Goal: Task Accomplishment & Management: Use online tool/utility

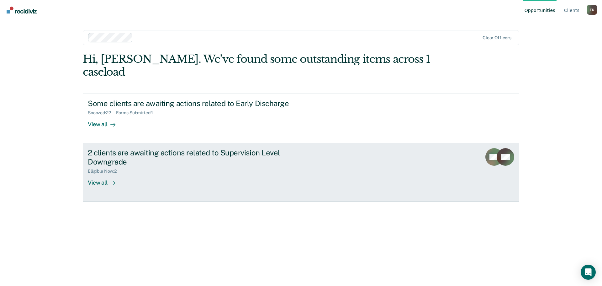
click at [98, 174] on div "View all" at bounding box center [105, 180] width 35 height 12
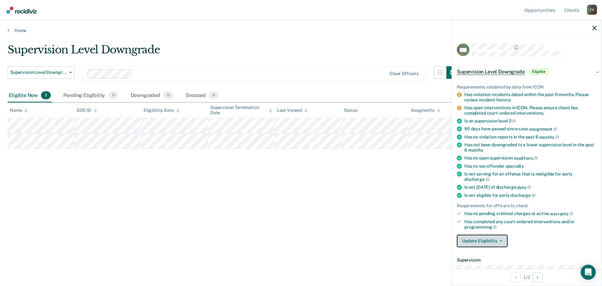
click at [500, 240] on icon "button" at bounding box center [501, 240] width 3 height 1
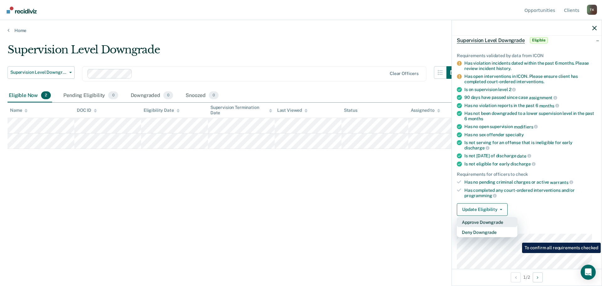
scroll to position [63, 0]
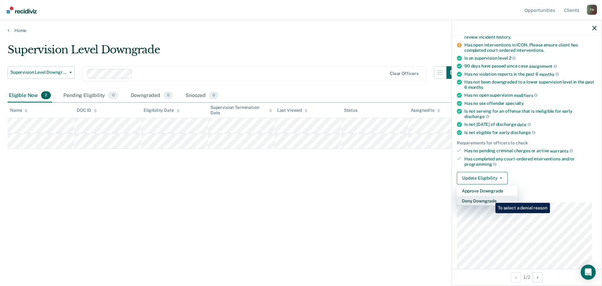
click at [491, 198] on button "Deny Downgrade" at bounding box center [487, 200] width 61 height 10
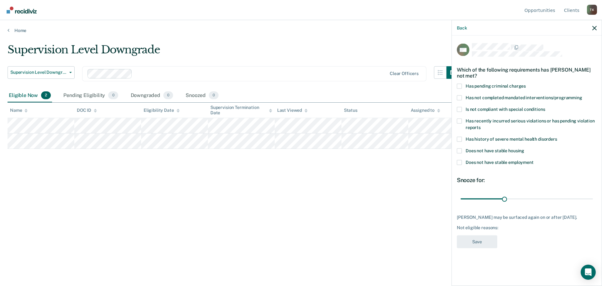
scroll to position [0, 0]
click at [459, 107] on span at bounding box center [459, 109] width 5 height 5
click at [545, 107] on input "Is not compliant with special conditions" at bounding box center [545, 107] width 0 height 0
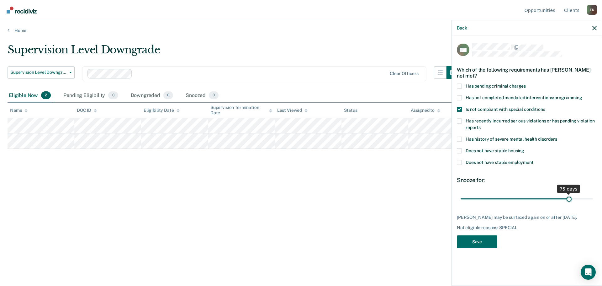
drag, startPoint x: 504, startPoint y: 198, endPoint x: 569, endPoint y: 199, distance: 64.3
type input "75"
click at [569, 199] on input "range" at bounding box center [527, 198] width 132 height 11
click at [488, 242] on button "Save" at bounding box center [477, 241] width 40 height 13
